Goal: Information Seeking & Learning: Learn about a topic

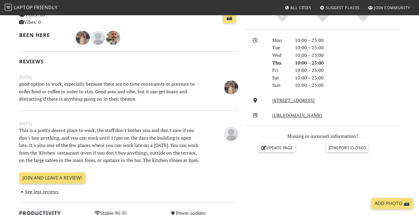
scroll to position [148, 0]
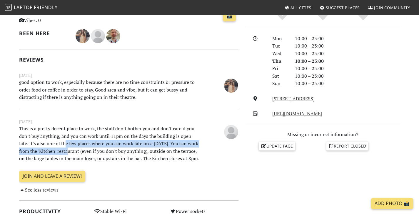
drag, startPoint x: 54, startPoint y: 144, endPoint x: 57, endPoint y: 151, distance: 8.3
click at [57, 151] on p "This is a pretty decent place to work, the staff don't bother you and don't car…" at bounding box center [110, 144] width 189 height 38
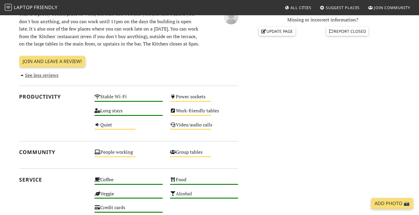
scroll to position [265, 0]
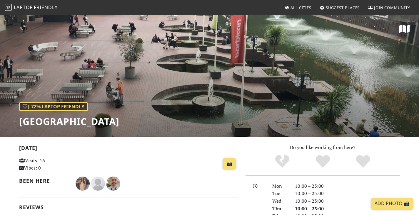
click at [28, 6] on span "Laptop" at bounding box center [23, 7] width 19 height 6
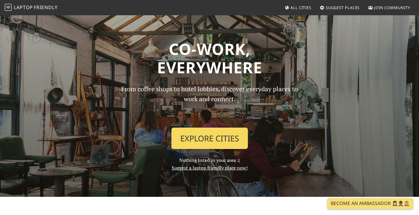
click at [192, 141] on link "Explore Cities" at bounding box center [209, 139] width 76 height 22
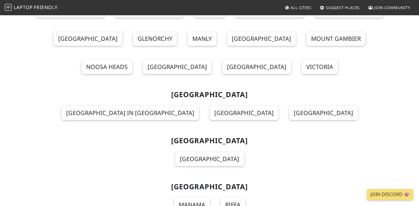
scroll to position [6349, 0]
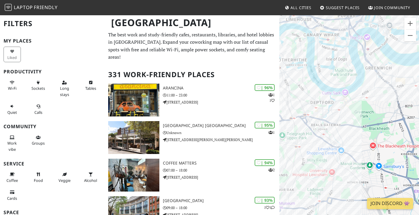
drag, startPoint x: 329, startPoint y: 103, endPoint x: 384, endPoint y: 105, distance: 54.4
click at [384, 105] on div at bounding box center [349, 122] width 140 height 215
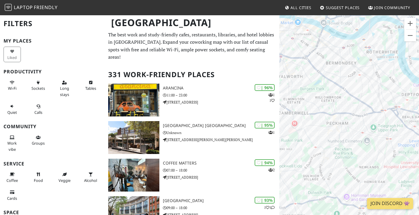
drag, startPoint x: 331, startPoint y: 115, endPoint x: 422, endPoint y: 106, distance: 91.5
click at [418, 106] on html "Laptop Friendly All Cities Suggest Places Join Community London Filters My Plac…" at bounding box center [209, 107] width 419 height 215
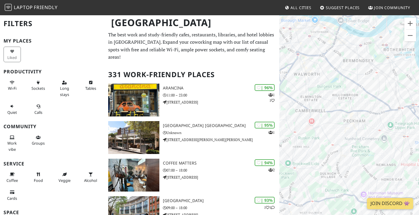
drag, startPoint x: 359, startPoint y: 95, endPoint x: 382, endPoint y: 93, distance: 23.0
click at [382, 93] on div at bounding box center [349, 122] width 140 height 215
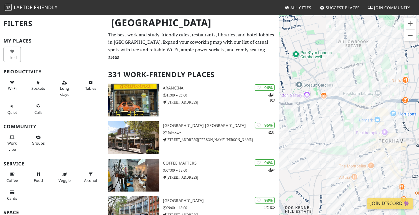
drag, startPoint x: 353, startPoint y: 116, endPoint x: 336, endPoint y: 79, distance: 40.2
click at [336, 79] on div at bounding box center [349, 122] width 140 height 215
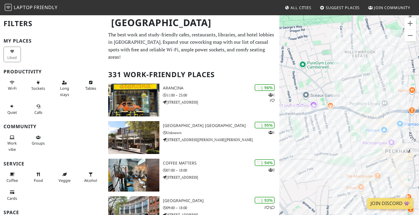
drag, startPoint x: 311, startPoint y: 108, endPoint x: 326, endPoint y: 118, distance: 18.9
click at [326, 118] on div at bounding box center [349, 122] width 140 height 215
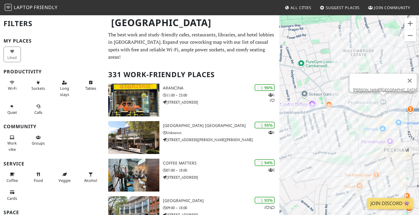
click at [384, 101] on div "Peckham Library" at bounding box center [349, 122] width 140 height 215
click at [384, 88] on link "Peckham Library" at bounding box center [385, 90] width 64 height 4
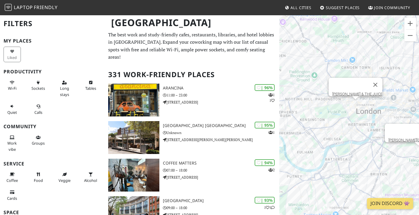
drag, startPoint x: 355, startPoint y: 100, endPoint x: 375, endPoint y: 55, distance: 48.7
click at [279, 92] on div "Peckham Library JOE & THE JUICE" at bounding box center [349, 122] width 140 height 215
drag, startPoint x: 375, startPoint y: 55, endPoint x: 280, endPoint y: 37, distance: 96.3
click at [283, 41] on div "Peckham Library" at bounding box center [349, 122] width 140 height 215
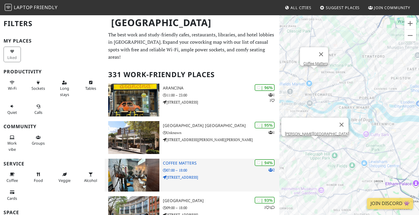
drag, startPoint x: 391, startPoint y: 162, endPoint x: 269, endPoint y: 165, distance: 122.0
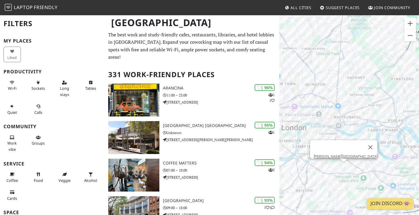
drag, startPoint x: 338, startPoint y: 94, endPoint x: 372, endPoint y: 115, distance: 39.9
click at [372, 115] on div "Peckham Library" at bounding box center [349, 122] width 140 height 215
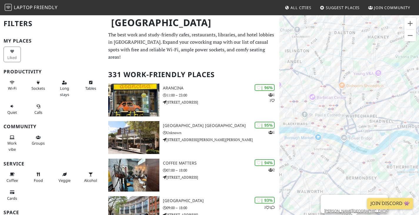
drag, startPoint x: 343, startPoint y: 104, endPoint x: 357, endPoint y: 104, distance: 14.1
click at [357, 104] on div "Peckham Library" at bounding box center [349, 122] width 140 height 215
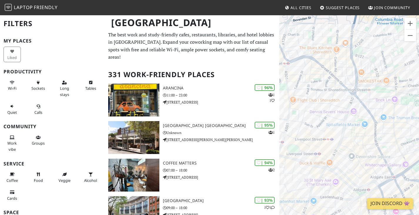
drag, startPoint x: 355, startPoint y: 86, endPoint x: 421, endPoint y: 117, distance: 72.4
click at [418, 117] on html "Laptop Friendly All Cities Suggest Places Join Community London Filters My Plac…" at bounding box center [209, 107] width 419 height 215
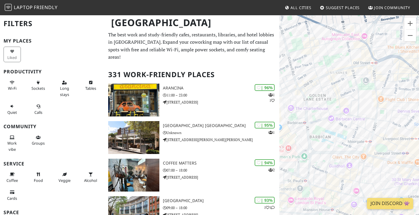
drag, startPoint x: 307, startPoint y: 95, endPoint x: 397, endPoint y: 94, distance: 89.6
click at [397, 94] on div "Peckham Library" at bounding box center [349, 122] width 140 height 215
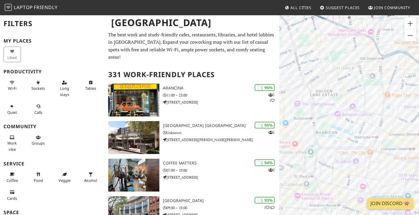
drag, startPoint x: 352, startPoint y: 113, endPoint x: 375, endPoint y: 99, distance: 27.1
click at [375, 99] on div "Peckham Library" at bounding box center [349, 122] width 140 height 215
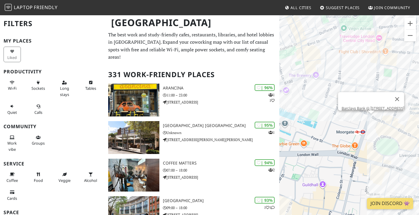
click at [370, 118] on div "Peckham Library Barclays Bank @ 120 Moorgate" at bounding box center [349, 122] width 140 height 215
click at [371, 106] on link "Barclays Bank @ [STREET_ADDRESS]" at bounding box center [372, 108] width 63 height 4
